Goal: Check status: Check status

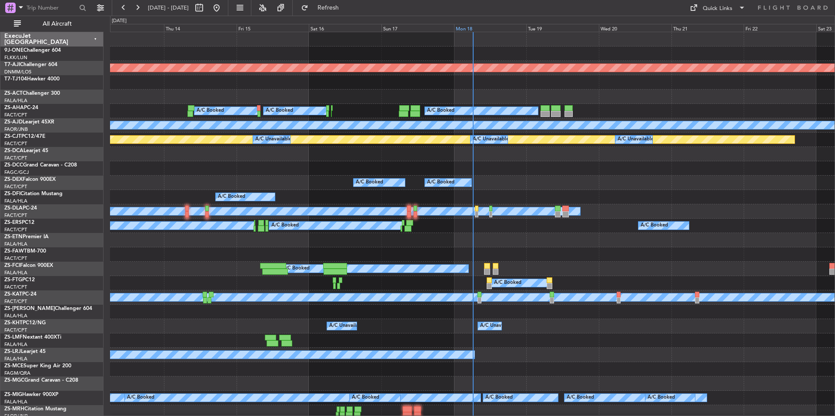
click at [501, 27] on div "Mon 18" at bounding box center [490, 28] width 73 height 8
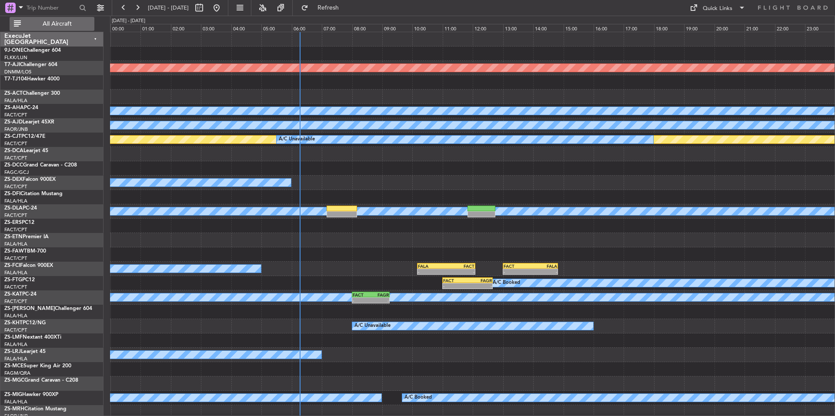
click at [64, 22] on span "All Aircraft" at bounding box center [57, 24] width 69 height 6
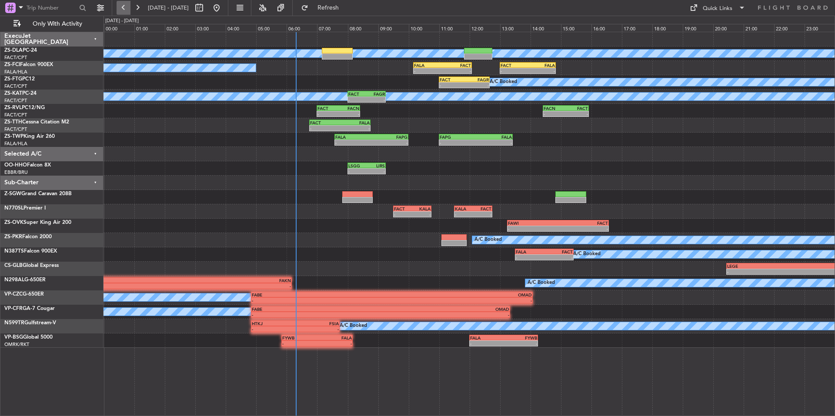
click at [126, 12] on button at bounding box center [124, 8] width 14 height 14
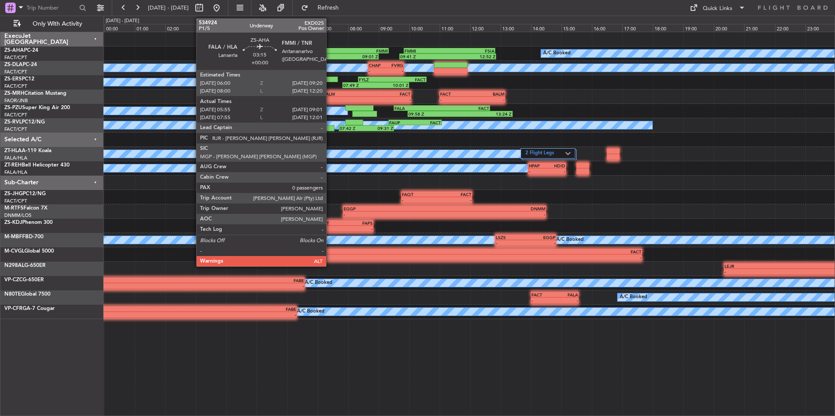
click at [330, 52] on div "FALA" at bounding box center [313, 50] width 50 height 5
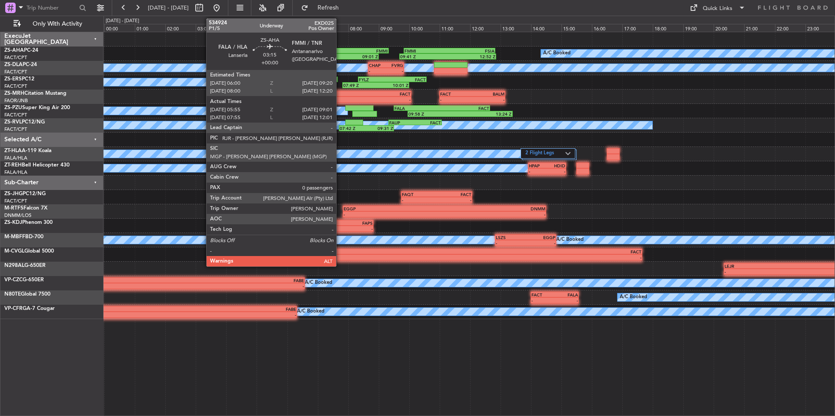
click at [340, 51] on div "FMMI" at bounding box center [363, 50] width 50 height 5
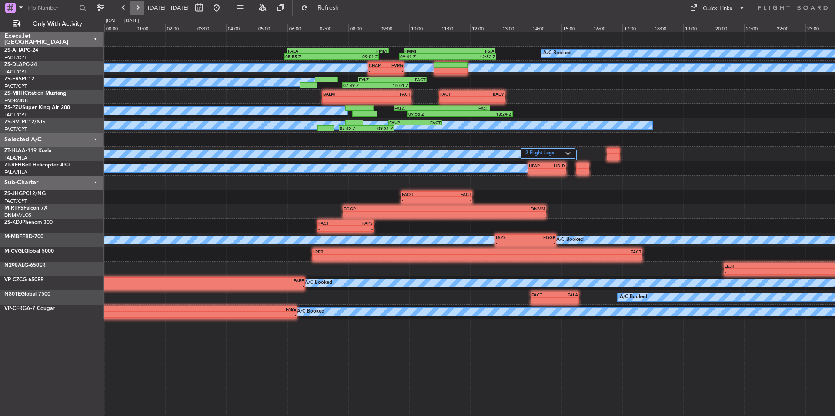
click at [134, 11] on button at bounding box center [138, 8] width 14 height 14
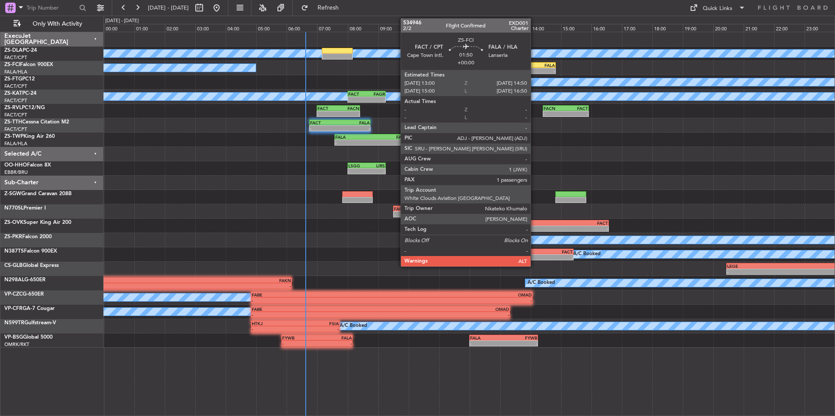
click at [535, 67] on div "FALA" at bounding box center [541, 65] width 27 height 5
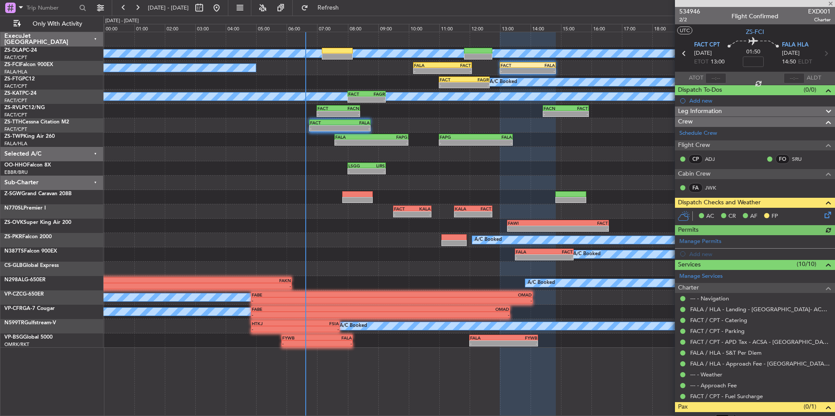
click at [823, 212] on icon at bounding box center [826, 213] width 7 height 7
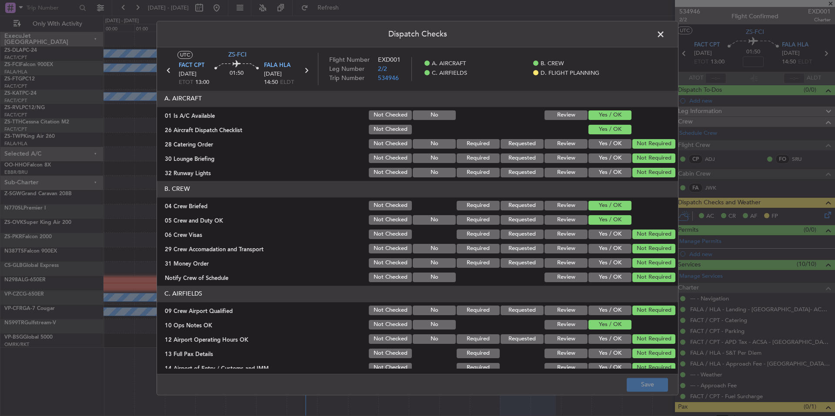
click at [665, 34] on span at bounding box center [665, 36] width 0 height 17
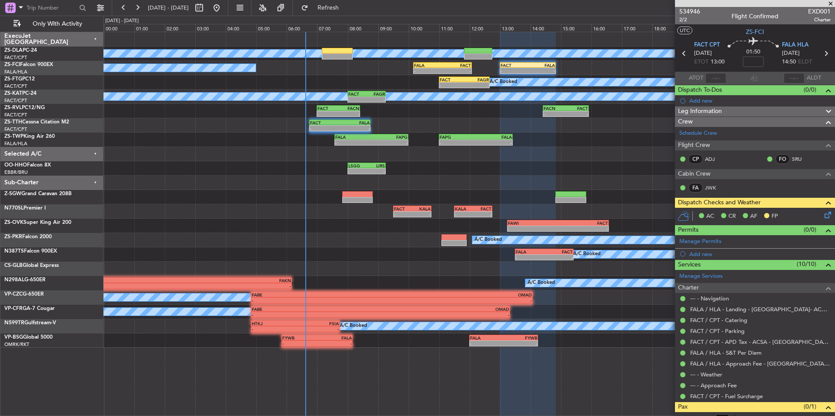
click at [831, 0] on span at bounding box center [831, 4] width 9 height 8
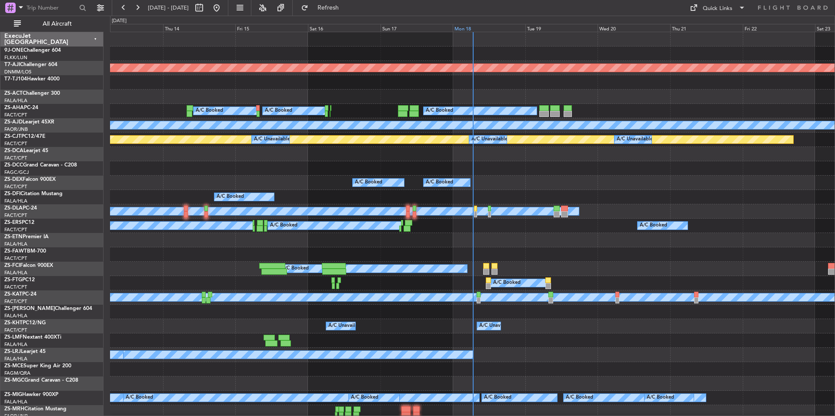
click at [492, 28] on div "Mon 18" at bounding box center [489, 28] width 73 height 8
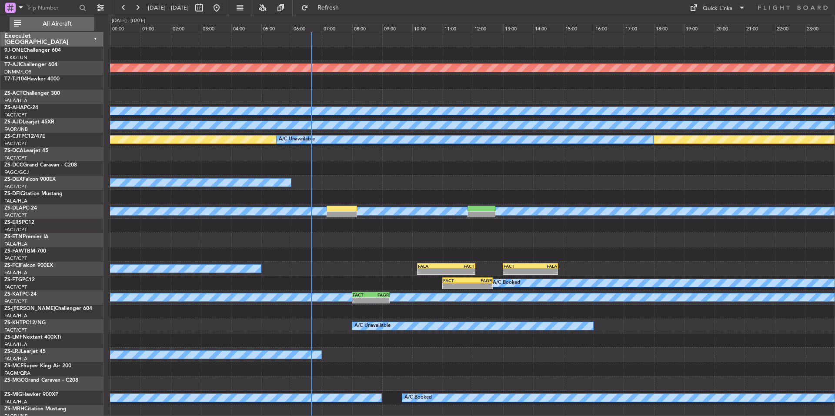
click at [65, 21] on span "All Aircraft" at bounding box center [57, 24] width 69 height 6
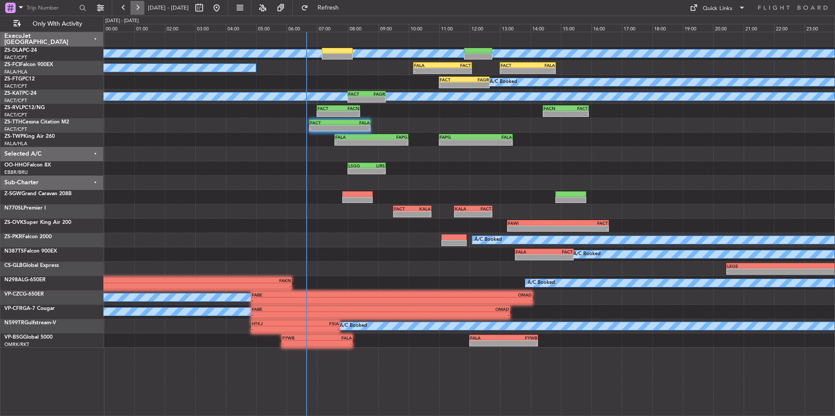
click at [137, 10] on button at bounding box center [138, 8] width 14 height 14
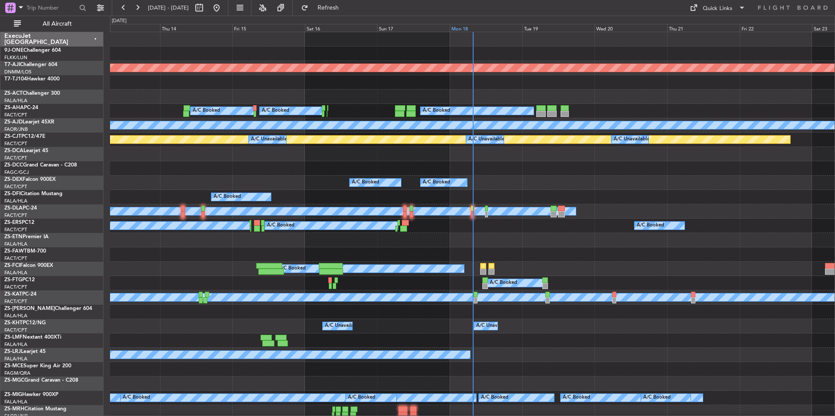
click at [492, 27] on div "Mon 18" at bounding box center [486, 28] width 73 height 8
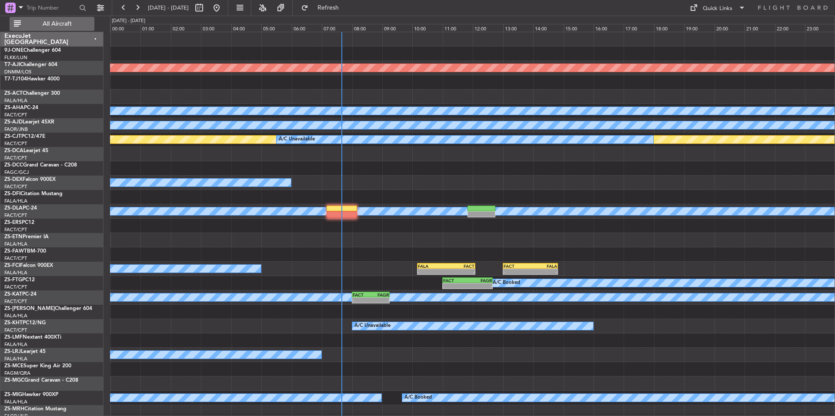
click at [57, 24] on span "All Aircraft" at bounding box center [57, 24] width 69 height 6
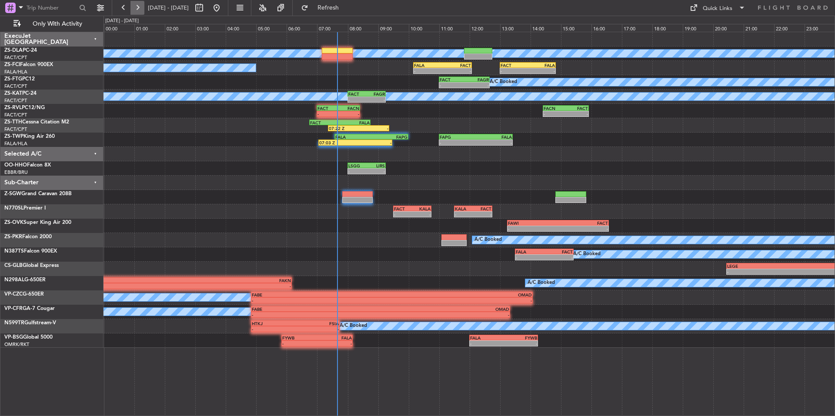
click at [141, 6] on button at bounding box center [138, 8] width 14 height 14
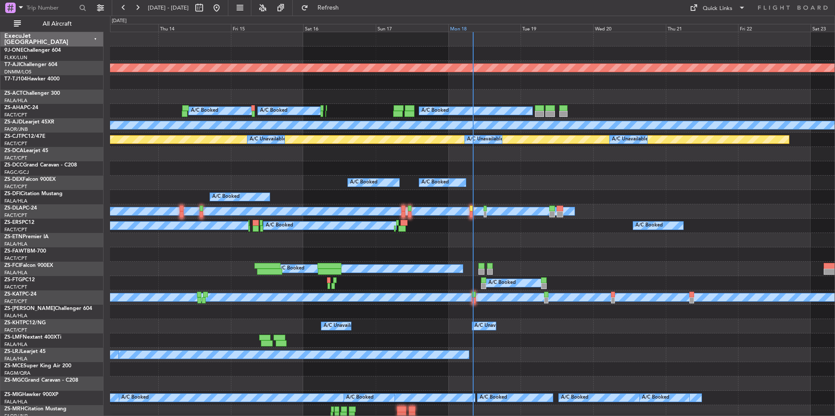
click at [506, 27] on div "Mon 18" at bounding box center [485, 28] width 73 height 8
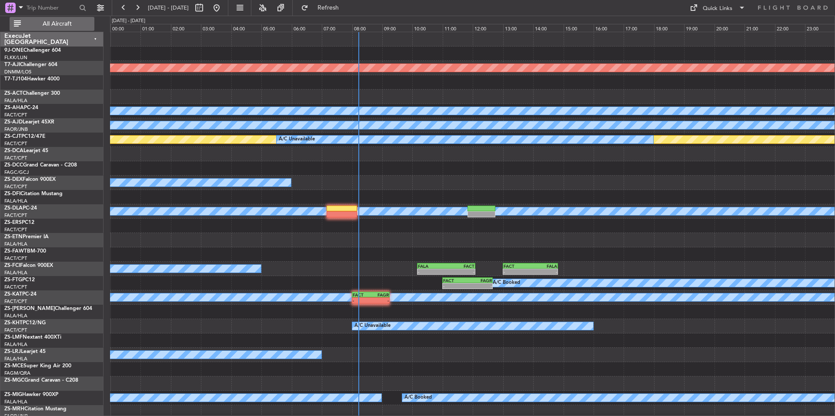
click at [83, 25] on span "All Aircraft" at bounding box center [57, 24] width 69 height 6
